Goal: Find specific page/section: Find specific page/section

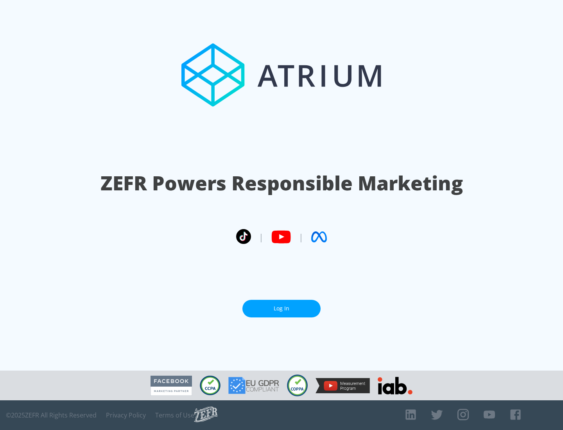
click at [281, 308] on link "Log In" at bounding box center [281, 309] width 78 height 18
